Goal: Entertainment & Leisure: Consume media (video, audio)

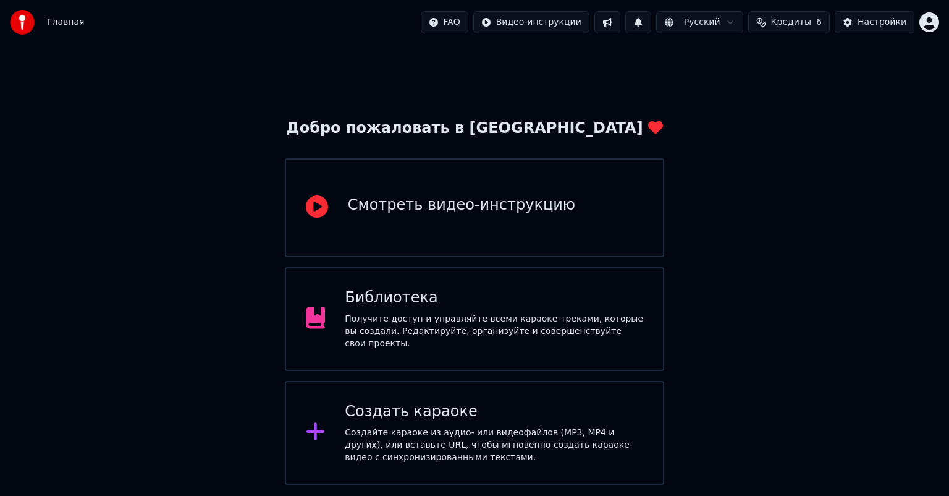
click at [455, 317] on div "Получите доступ и управляйте всеми караоке-треками, которые вы создали. Редакти…" at bounding box center [494, 331] width 298 height 37
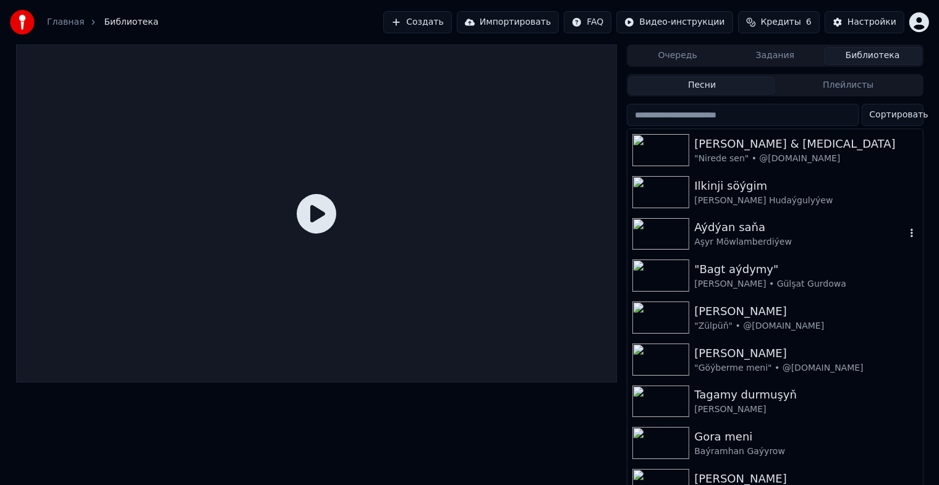
click at [646, 242] on img at bounding box center [660, 234] width 57 height 32
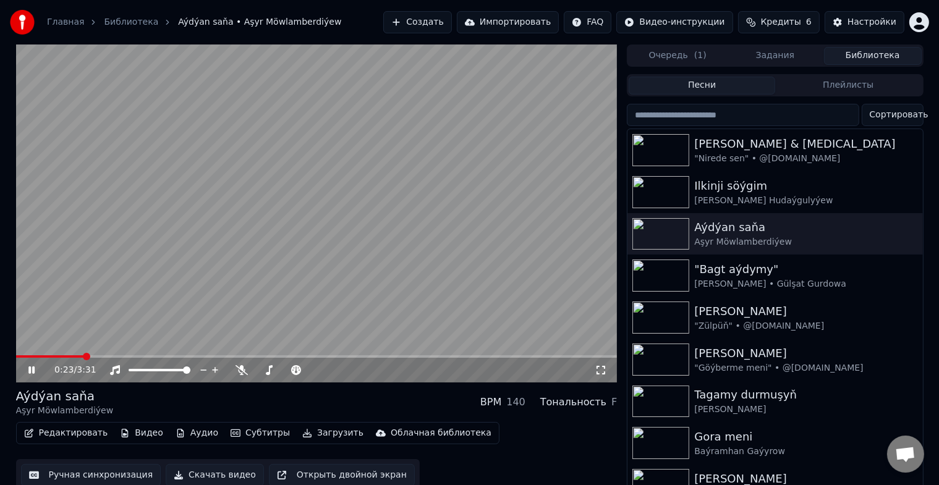
click at [52, 357] on span at bounding box center [50, 356] width 68 height 2
click at [29, 354] on video at bounding box center [316, 213] width 601 height 338
click at [30, 355] on video at bounding box center [316, 213] width 601 height 338
click at [33, 357] on span at bounding box center [24, 356] width 17 height 2
click at [36, 370] on icon at bounding box center [40, 370] width 29 height 10
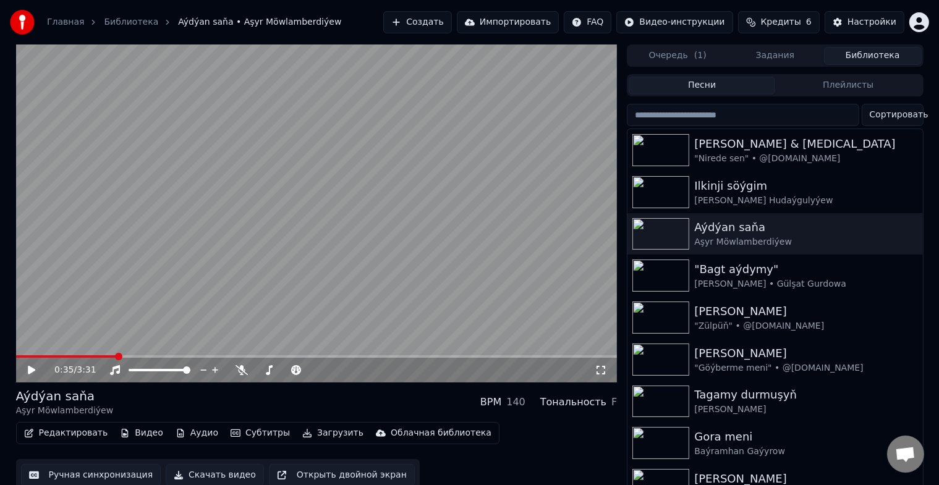
click at [49, 355] on video at bounding box center [316, 213] width 601 height 338
click at [50, 358] on div "0:35 / 3:31" at bounding box center [316, 370] width 601 height 25
click at [37, 370] on icon at bounding box center [40, 370] width 29 height 10
click at [43, 357] on span at bounding box center [30, 356] width 28 height 2
click at [29, 371] on icon at bounding box center [31, 370] width 7 height 9
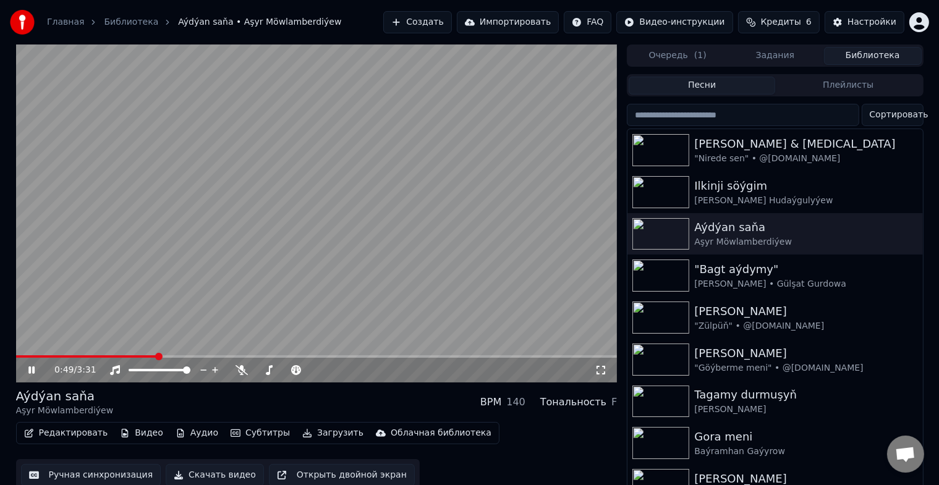
click at [33, 367] on icon at bounding box center [31, 369] width 6 height 7
click at [661, 268] on img at bounding box center [660, 276] width 57 height 32
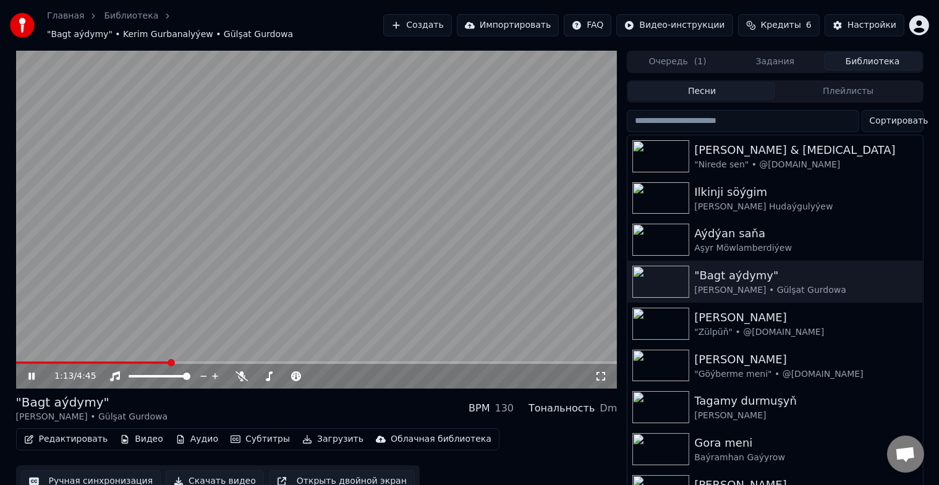
click at [33, 373] on icon at bounding box center [31, 376] width 6 height 7
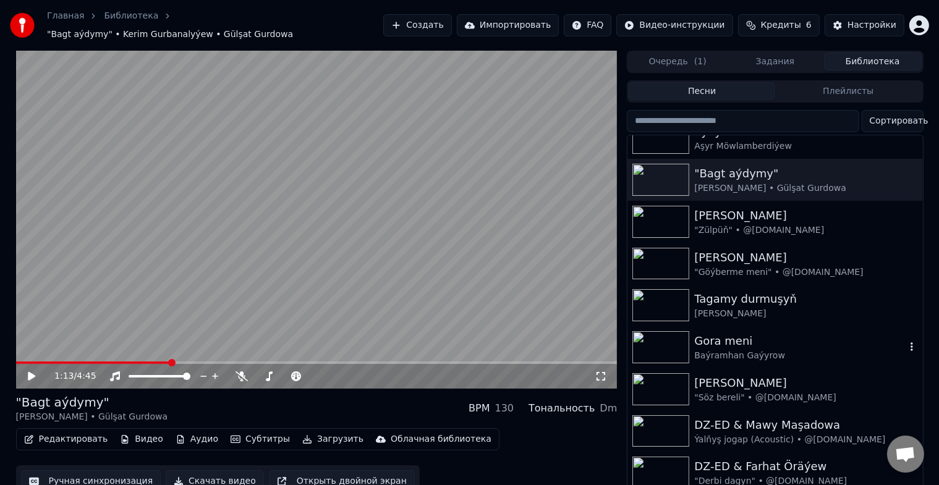
scroll to position [124, 0]
